Goal: Task Accomplishment & Management: Complete application form

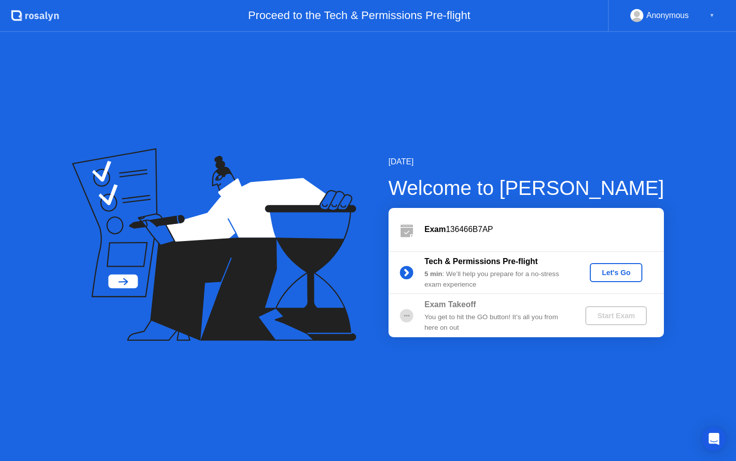
click at [613, 277] on button "Let's Go" at bounding box center [616, 272] width 53 height 19
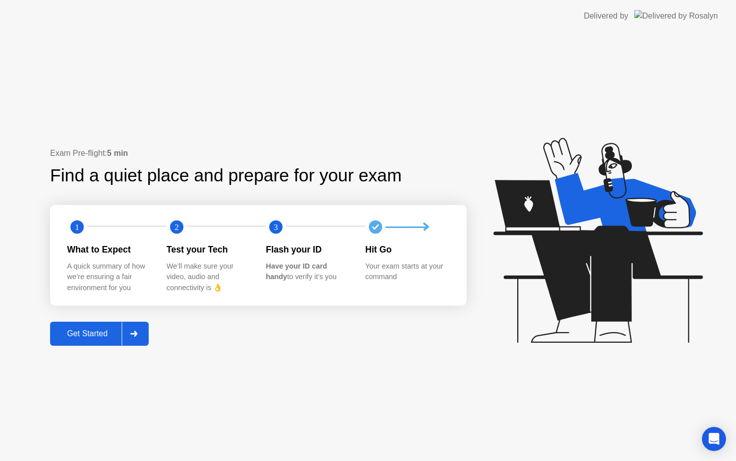
click at [108, 310] on div "Exam Pre-flight: 5 min Find a quiet place and prepare for your exam 1 2 3 What …" at bounding box center [258, 246] width 417 height 198
click at [110, 317] on div "Exam Pre-flight: 5 min Find a quiet place and prepare for your exam 1 2 3 What …" at bounding box center [258, 246] width 417 height 198
click at [127, 332] on div at bounding box center [134, 333] width 24 height 23
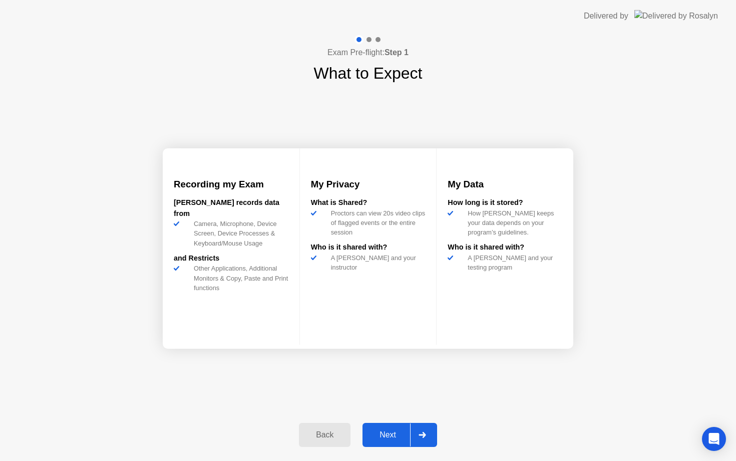
click at [403, 432] on div "Next" at bounding box center [388, 434] width 45 height 9
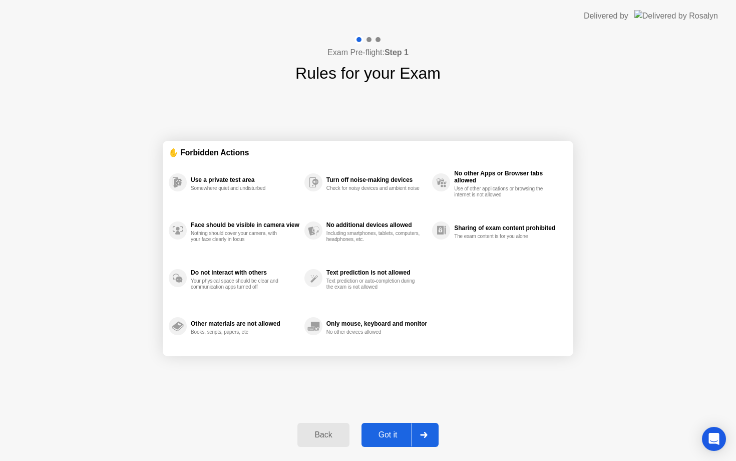
click at [403, 433] on div "Got it" at bounding box center [388, 434] width 47 height 9
select select "Available cameras"
select select "Available speakers"
select select "Available microphones"
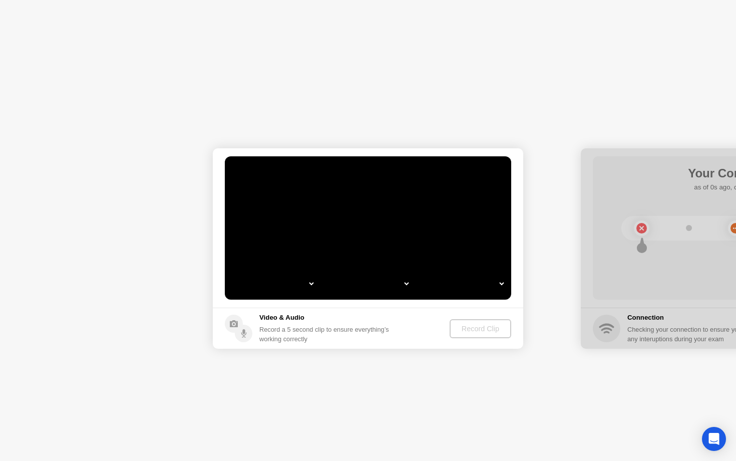
select select "**********"
select select "*******"
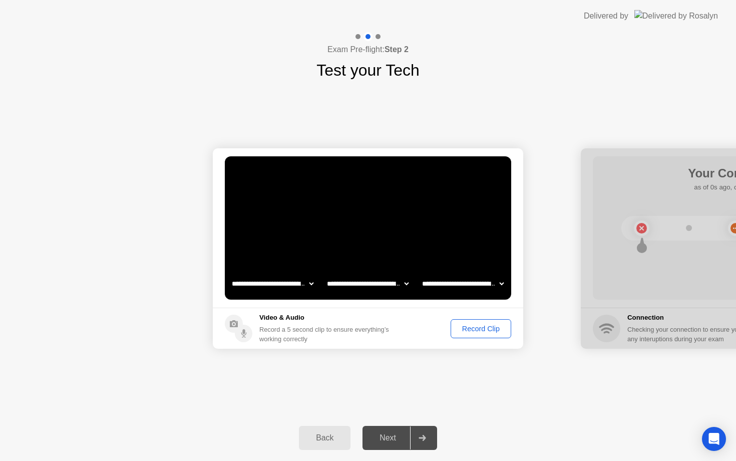
click at [462, 329] on div "Record Clip" at bounding box center [481, 329] width 54 height 8
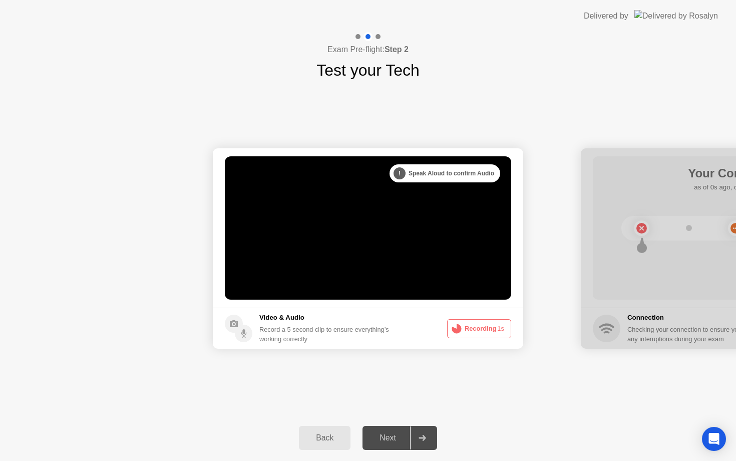
click at [462, 329] on icon at bounding box center [457, 329] width 12 height 12
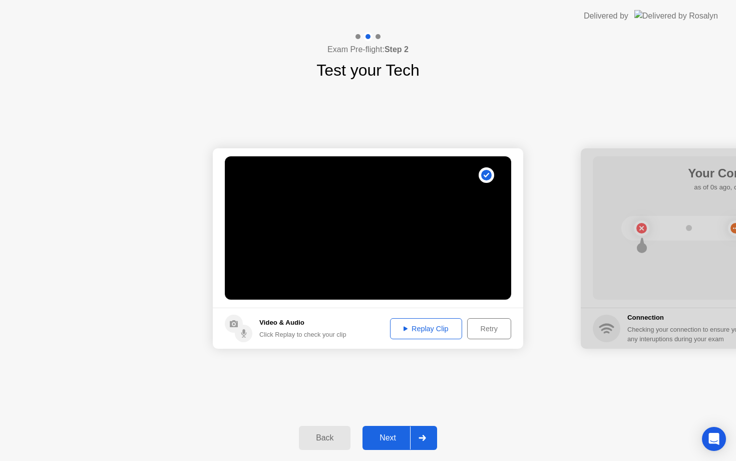
click at [436, 330] on div "Replay Clip" at bounding box center [426, 329] width 65 height 8
click at [420, 437] on icon at bounding box center [422, 438] width 7 height 6
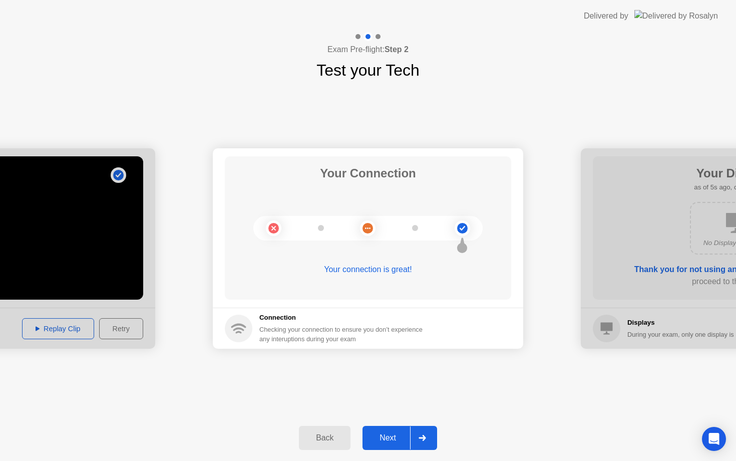
click at [420, 437] on icon at bounding box center [422, 438] width 7 height 6
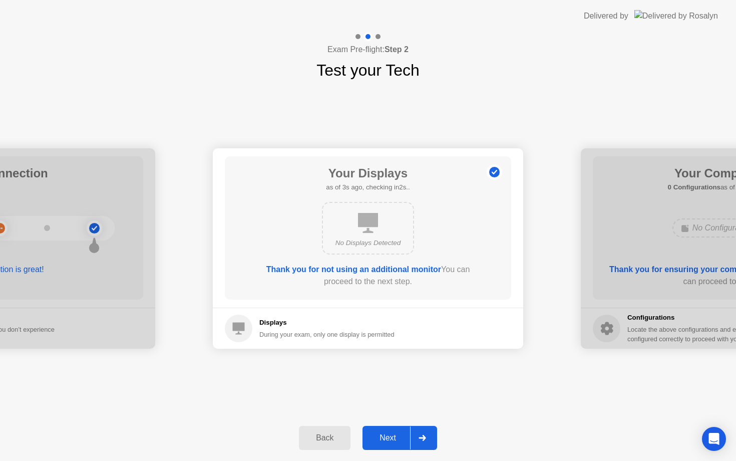
click at [420, 437] on icon at bounding box center [422, 438] width 7 height 6
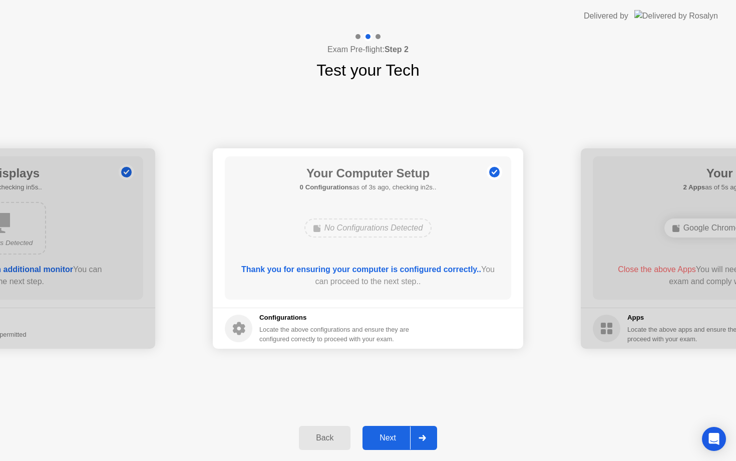
click at [420, 437] on icon at bounding box center [422, 438] width 7 height 6
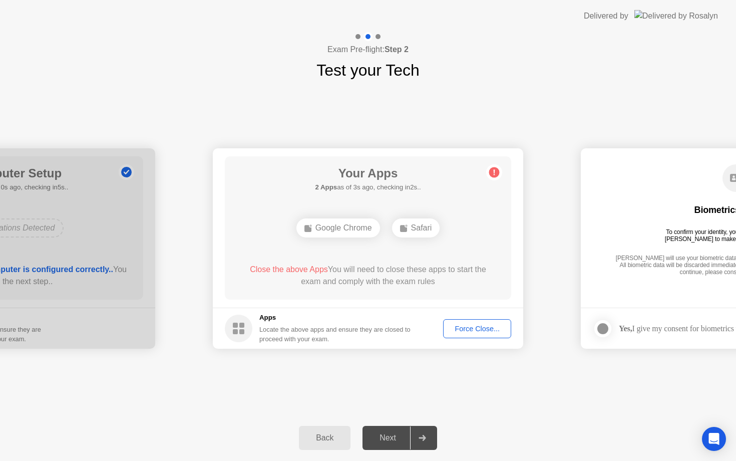
click at [489, 333] on div "Force Close..." at bounding box center [477, 329] width 61 height 8
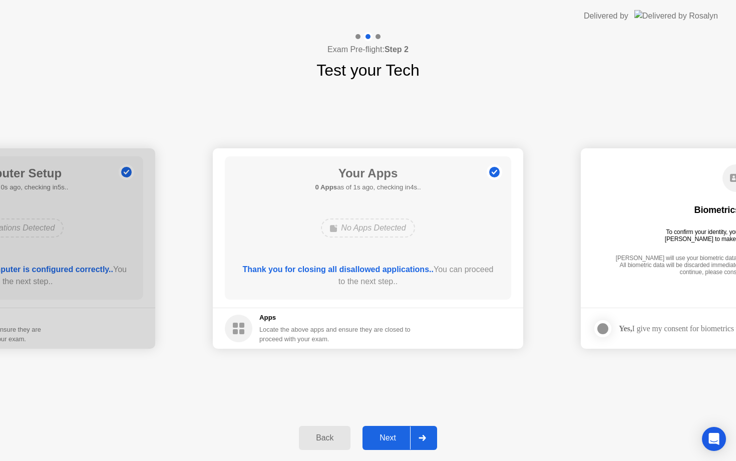
click at [407, 434] on div "Next" at bounding box center [388, 437] width 45 height 9
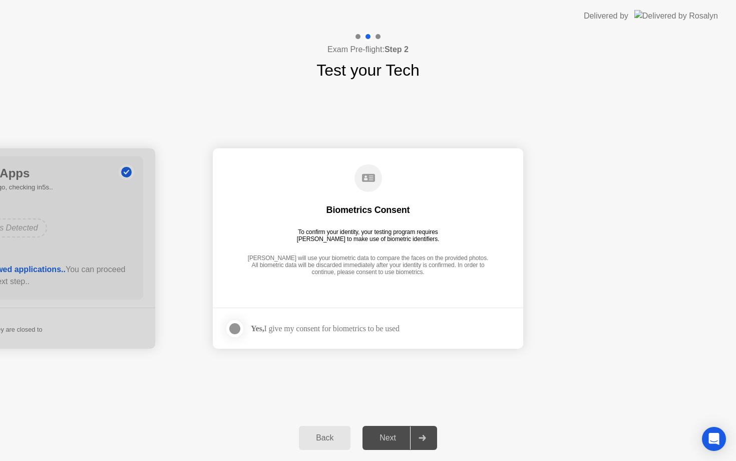
click at [407, 434] on div "Next" at bounding box center [388, 437] width 45 height 9
click at [431, 442] on div at bounding box center [422, 437] width 24 height 23
click at [231, 328] on div at bounding box center [235, 329] width 12 height 12
click at [420, 441] on div at bounding box center [422, 437] width 24 height 23
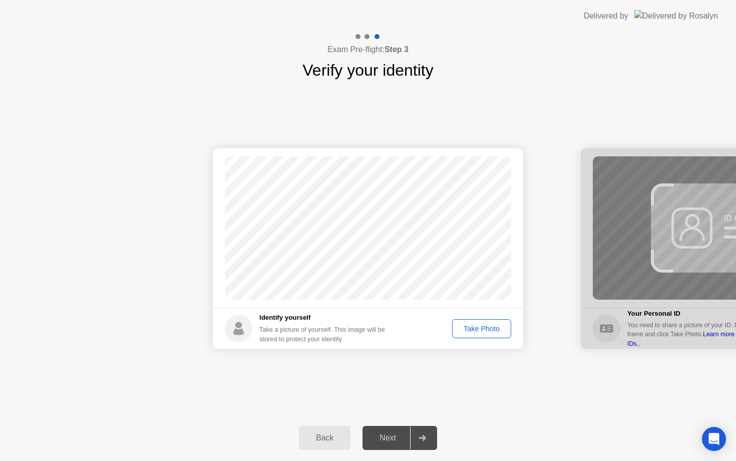
click at [467, 329] on div "Take Photo" at bounding box center [482, 329] width 52 height 8
click at [408, 438] on div "Next" at bounding box center [388, 437] width 45 height 9
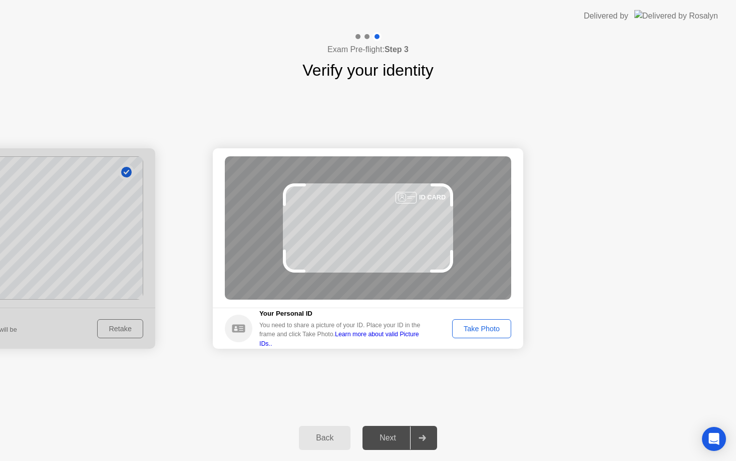
click at [472, 325] on div "Take Photo" at bounding box center [482, 329] width 52 height 8
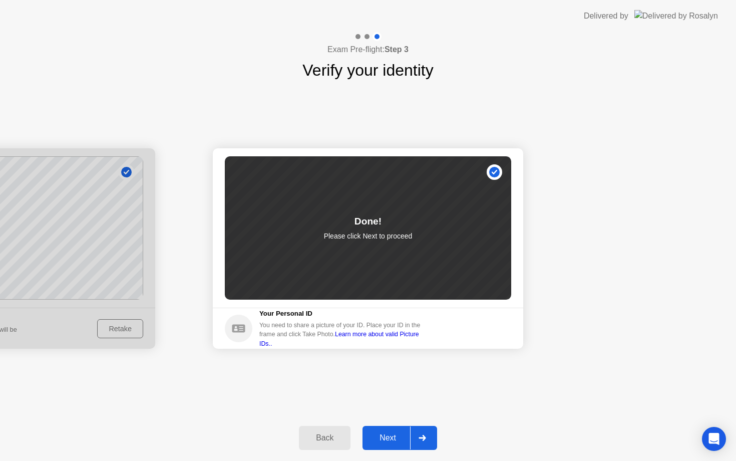
click at [392, 435] on div "Next" at bounding box center [388, 437] width 45 height 9
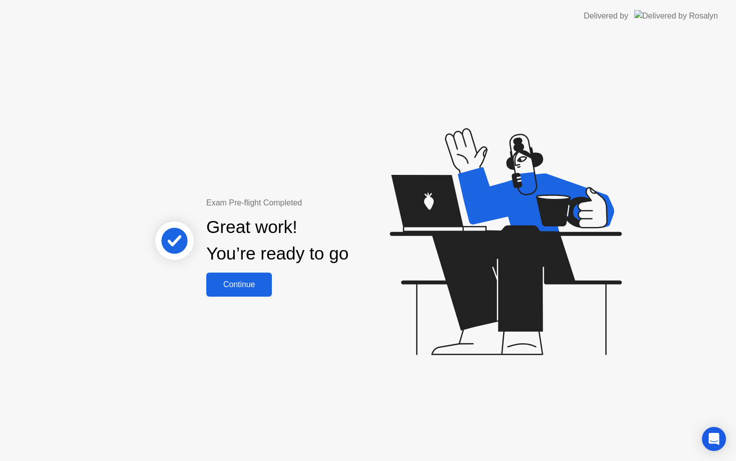
click at [249, 289] on div "Continue" at bounding box center [239, 284] width 60 height 9
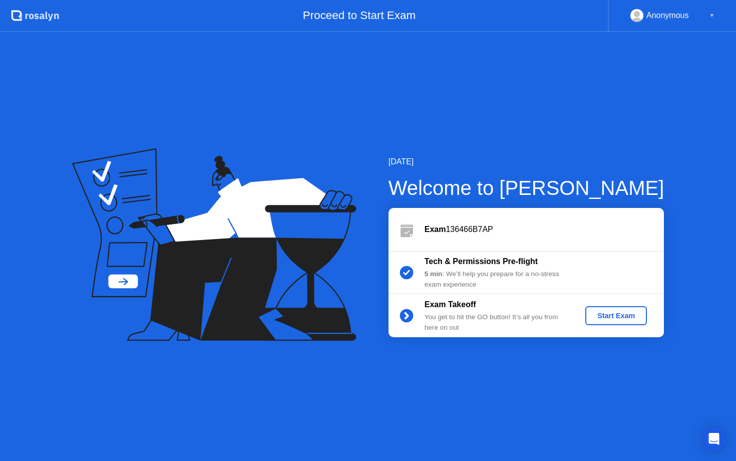
click at [634, 309] on button "Start Exam" at bounding box center [616, 315] width 62 height 19
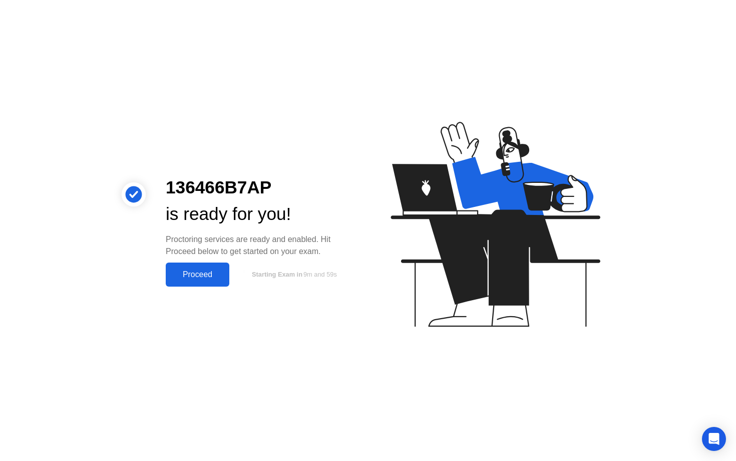
click at [187, 287] on div "136466B7AP is ready for you! Proctoring services are ready and enabled. Hit Pro…" at bounding box center [368, 230] width 736 height 461
click at [191, 275] on div "Proceed" at bounding box center [198, 274] width 58 height 9
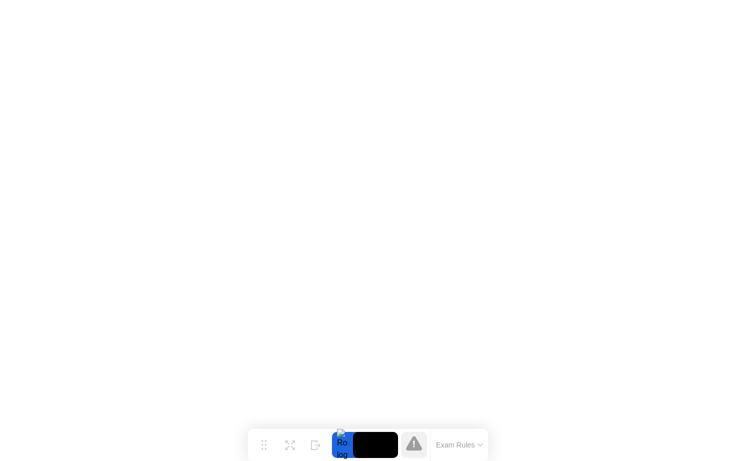
click at [445, 443] on button "Exam Rules" at bounding box center [459, 444] width 53 height 9
